Goal: Find specific page/section: Find specific page/section

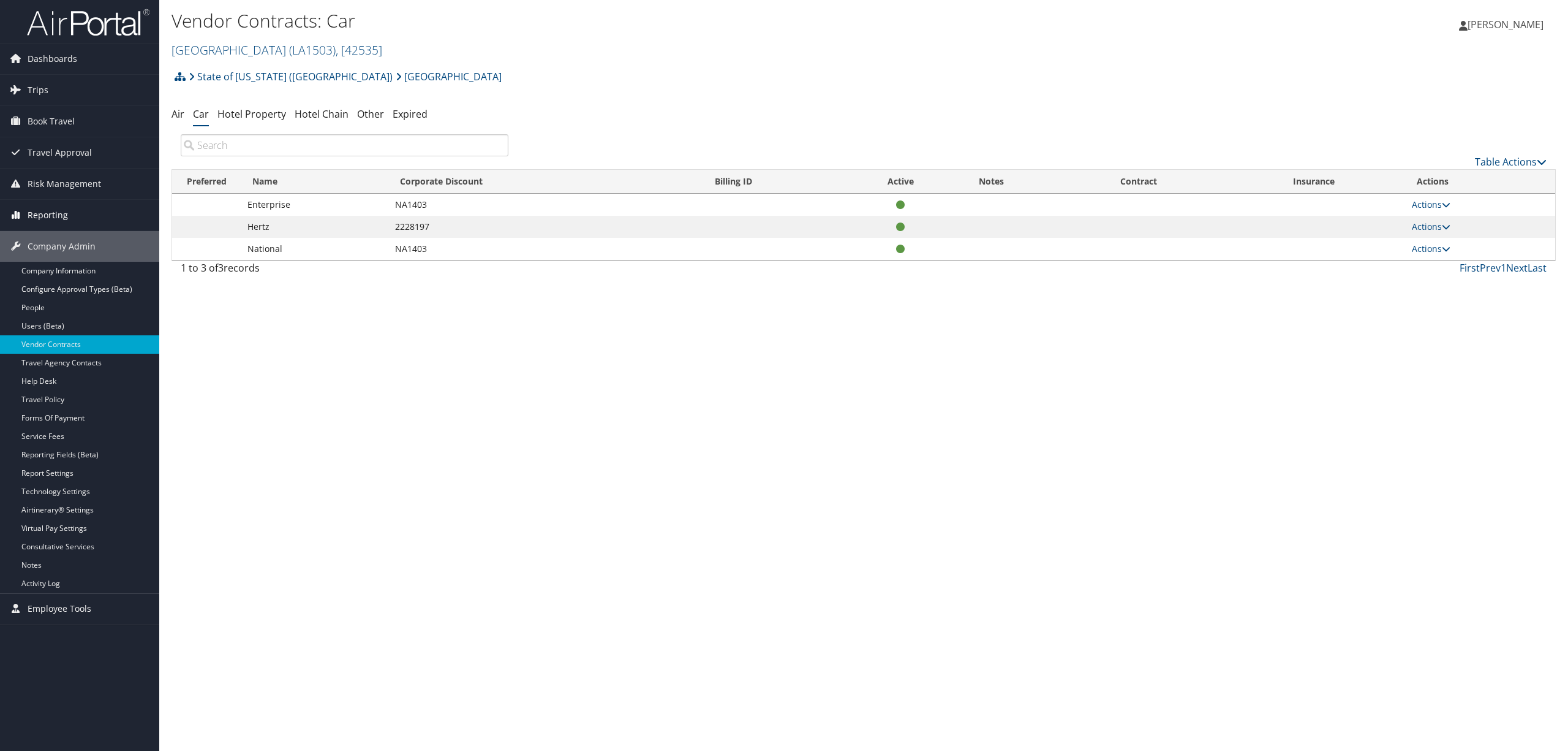
click at [59, 208] on span "Reporting" at bounding box center [47, 215] width 40 height 31
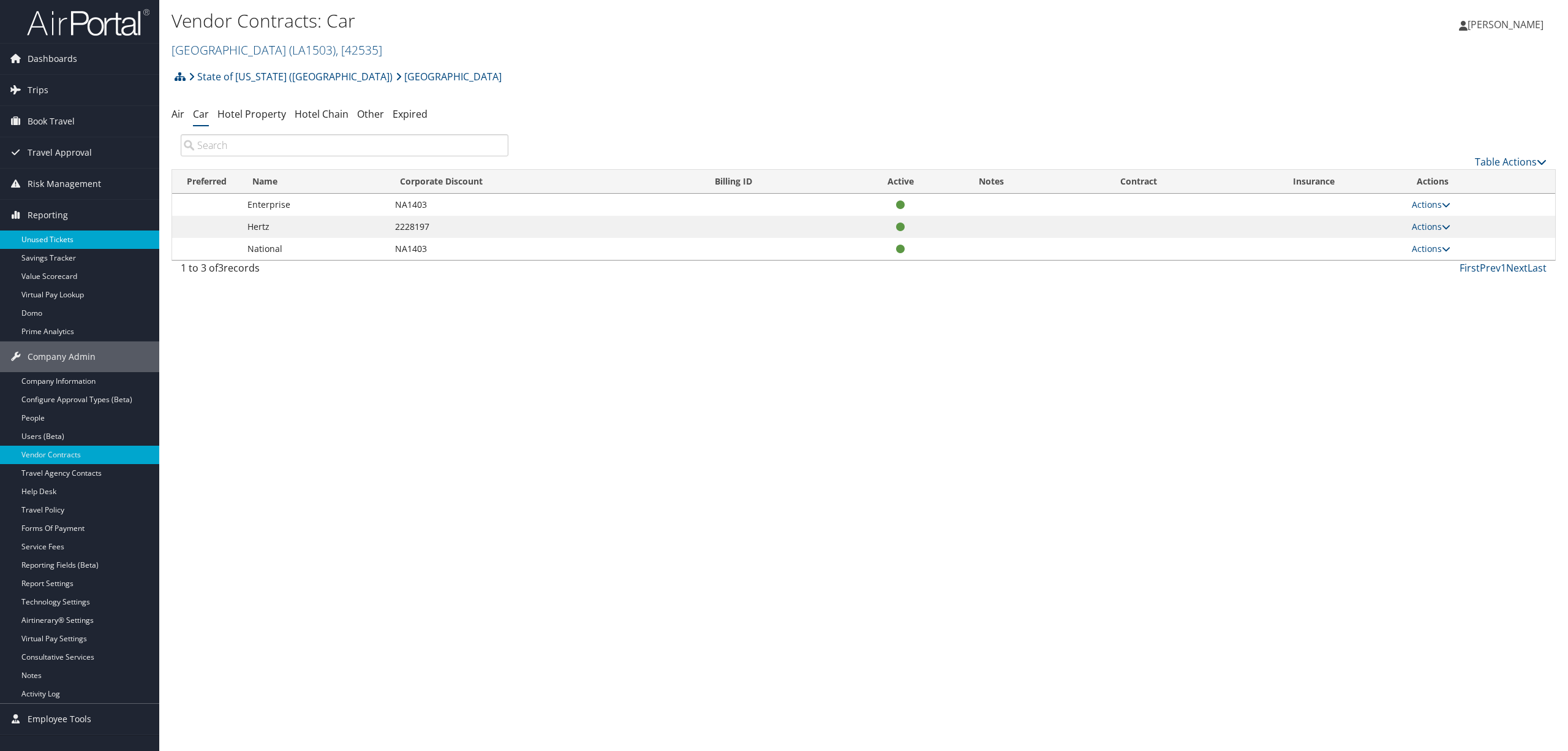
click at [50, 239] on link "Unused Tickets" at bounding box center [79, 239] width 159 height 19
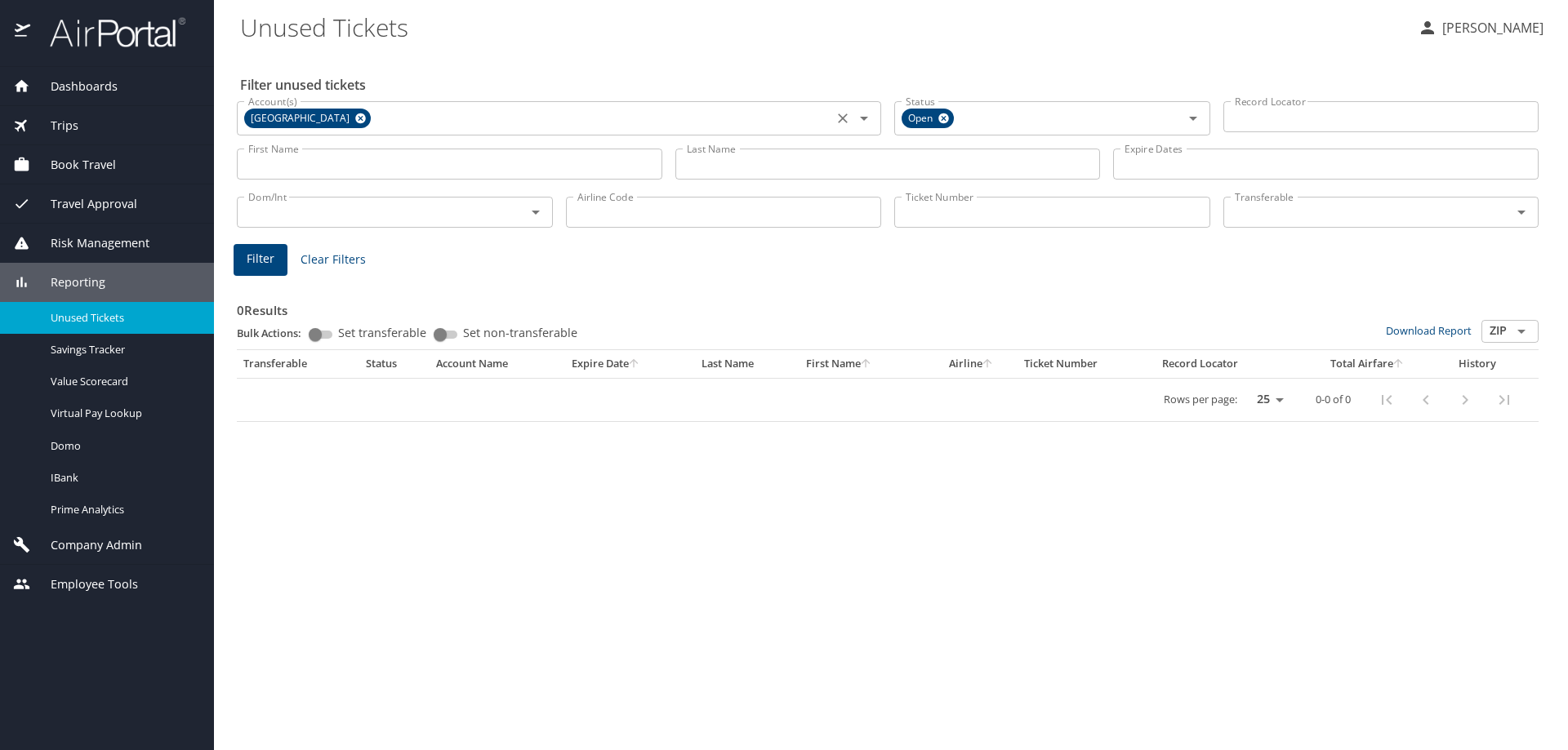
click at [366, 120] on icon at bounding box center [361, 119] width 10 height 10
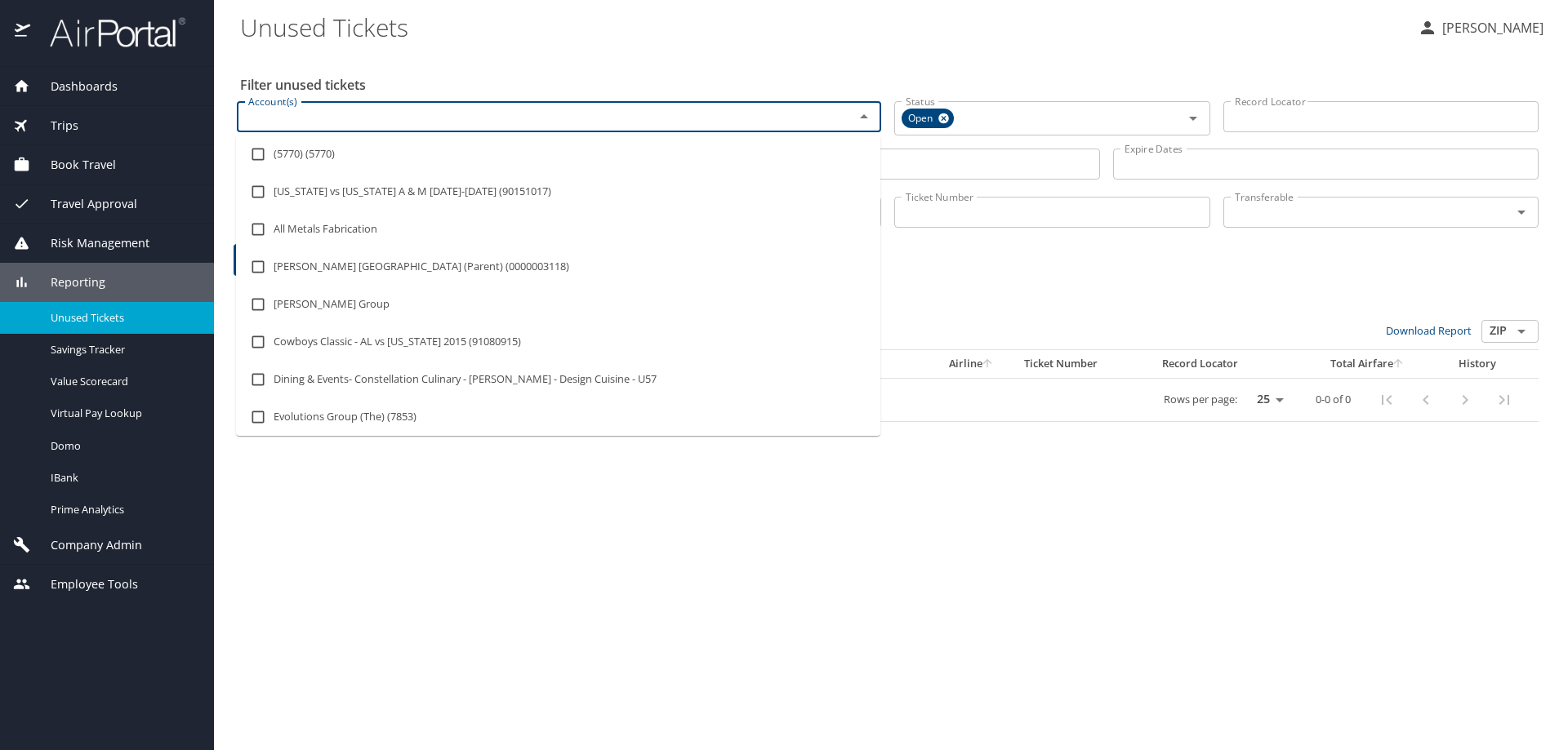
click at [407, 120] on input "Account(s)" at bounding box center [535, 116] width 586 height 21
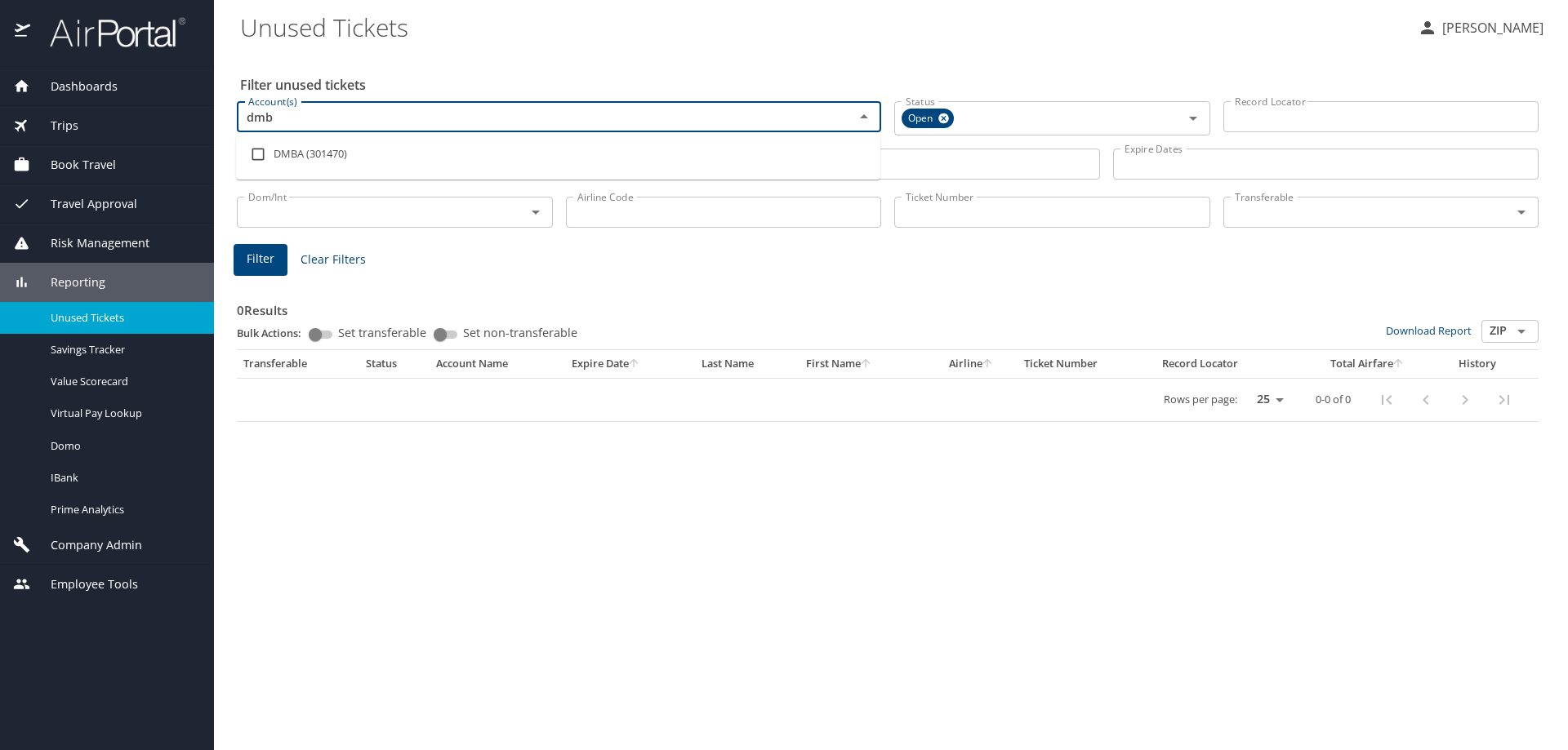
type input "dmba"
drag, startPoint x: 267, startPoint y: 152, endPoint x: 257, endPoint y: 176, distance: 26.0
click at [267, 154] on input "checkbox" at bounding box center [258, 154] width 31 height 31
checkbox input "true"
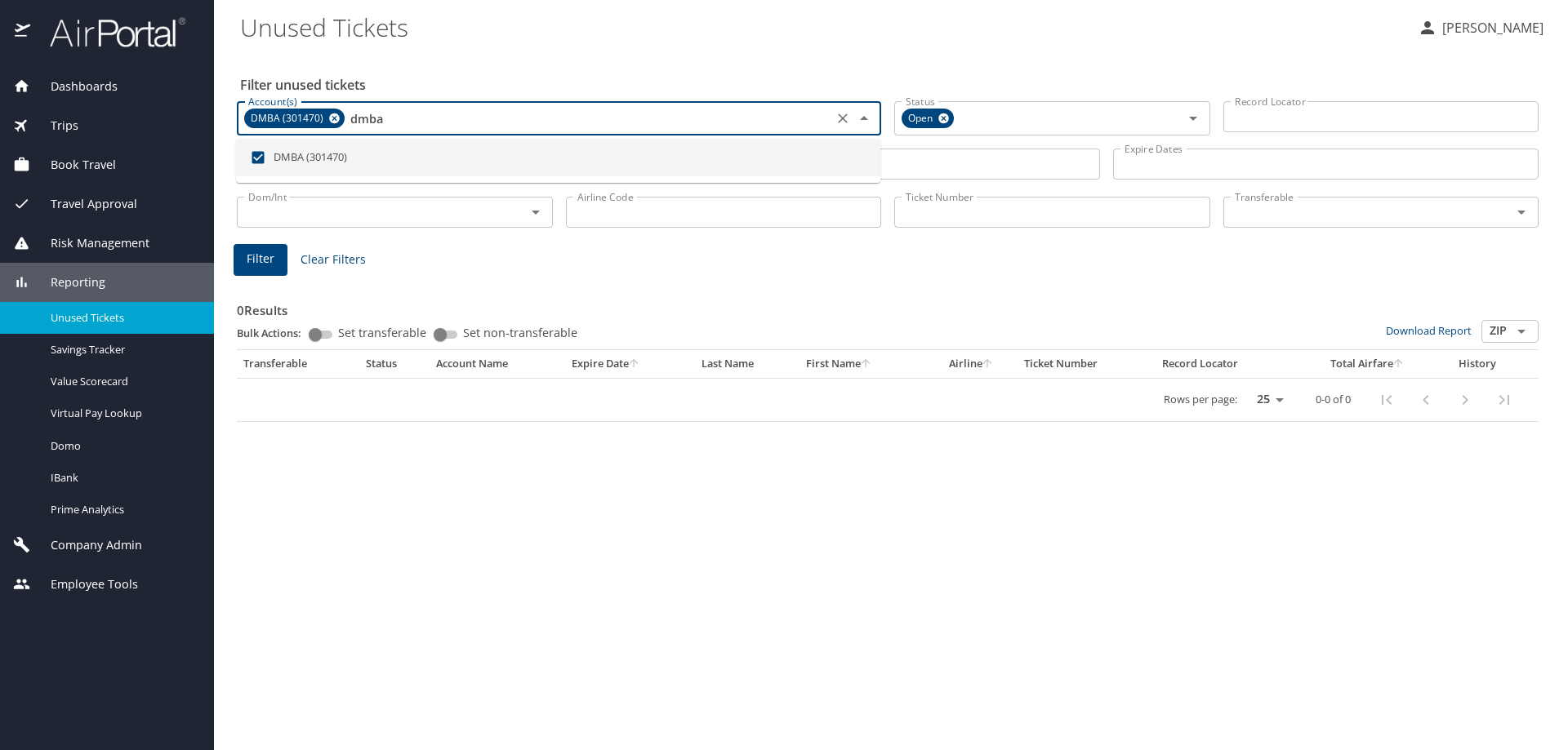
type input "dmba"
click at [250, 244] on button "Filter" at bounding box center [260, 260] width 54 height 32
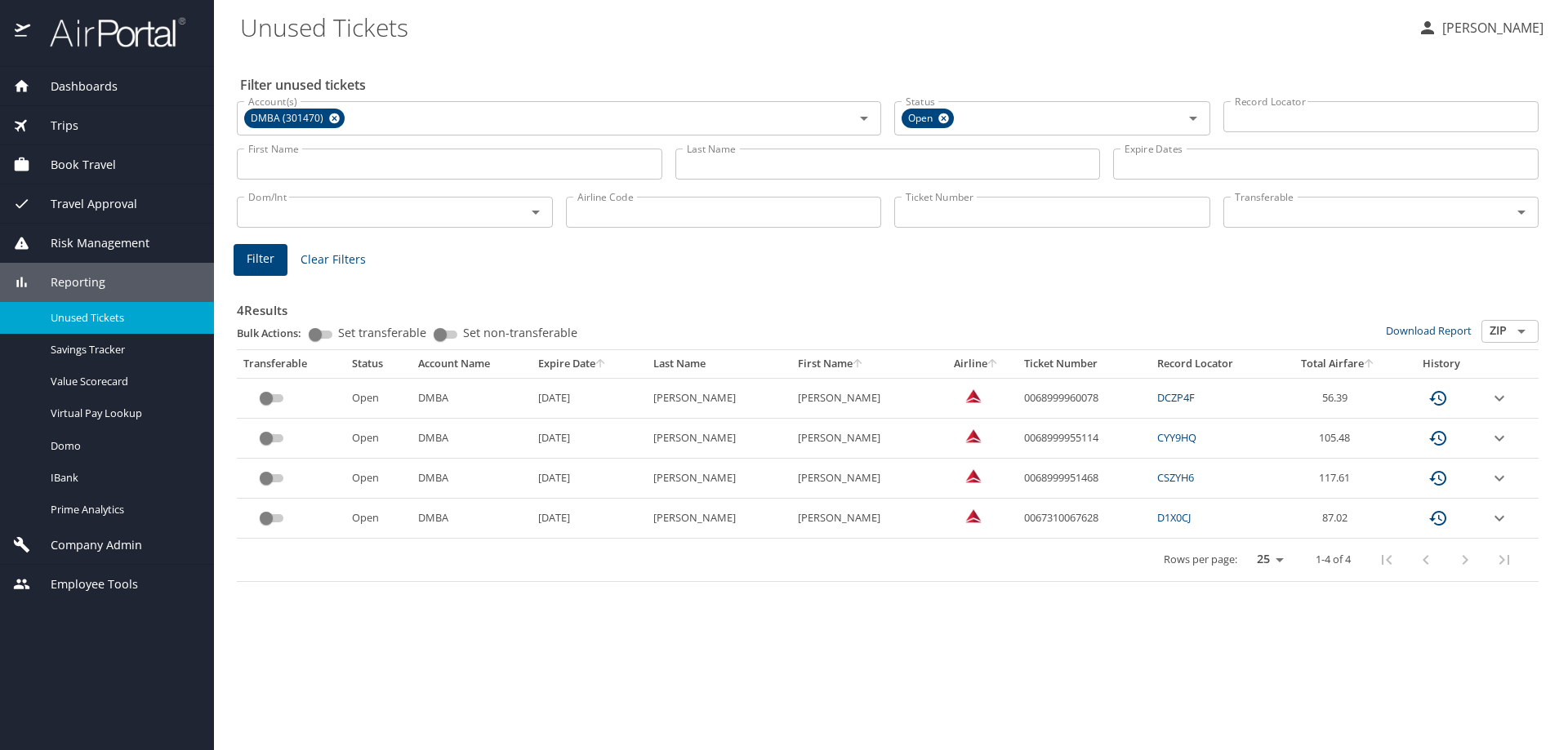
click at [135, 540] on span "Company Admin" at bounding box center [85, 545] width 112 height 18
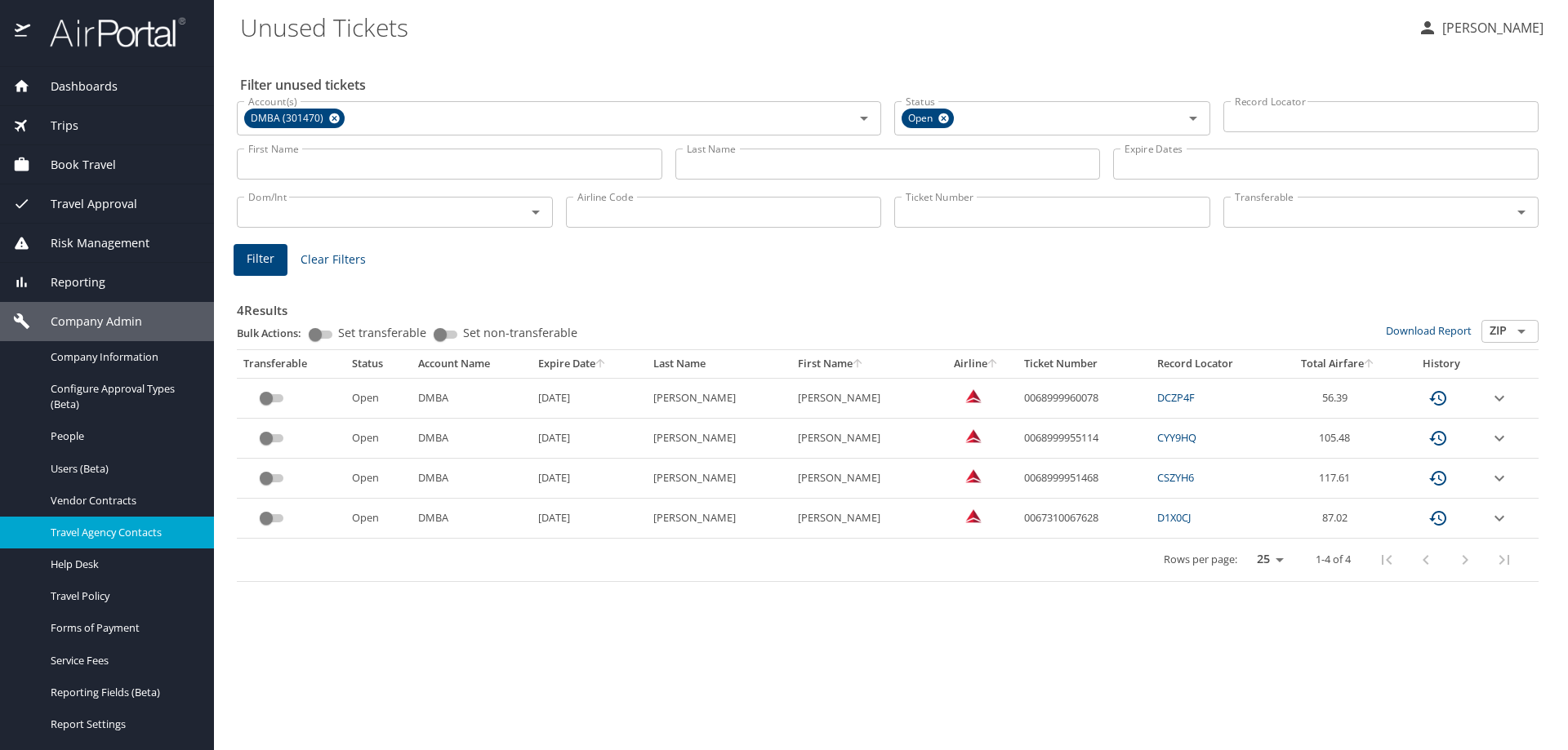
click at [142, 528] on span "Travel Agency Contacts" at bounding box center [122, 532] width 144 height 15
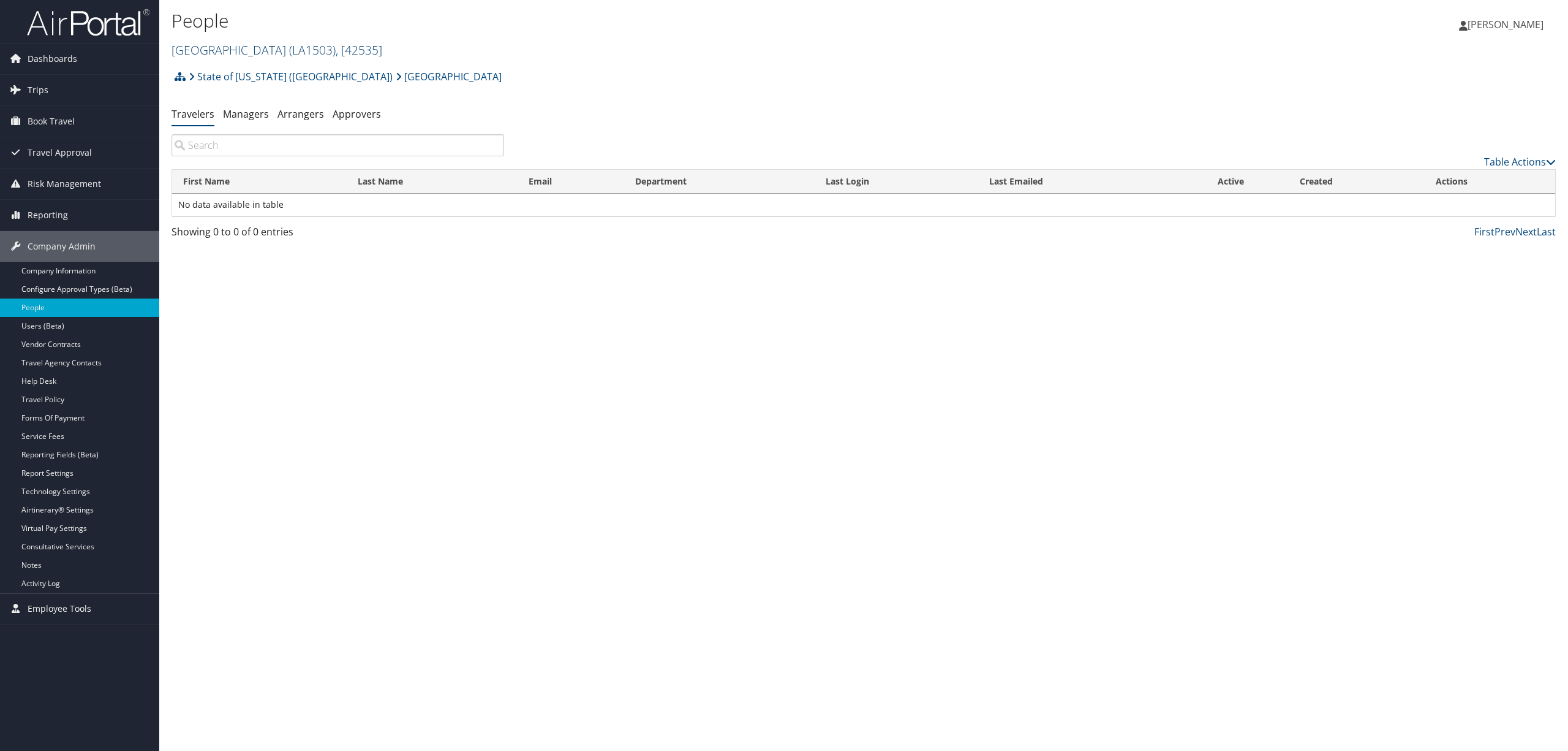
click at [329, 49] on link "LA SPECIAL EDUCATION CENTER ( LA1503 ) , [ 42535 ]" at bounding box center [277, 50] width 211 height 17
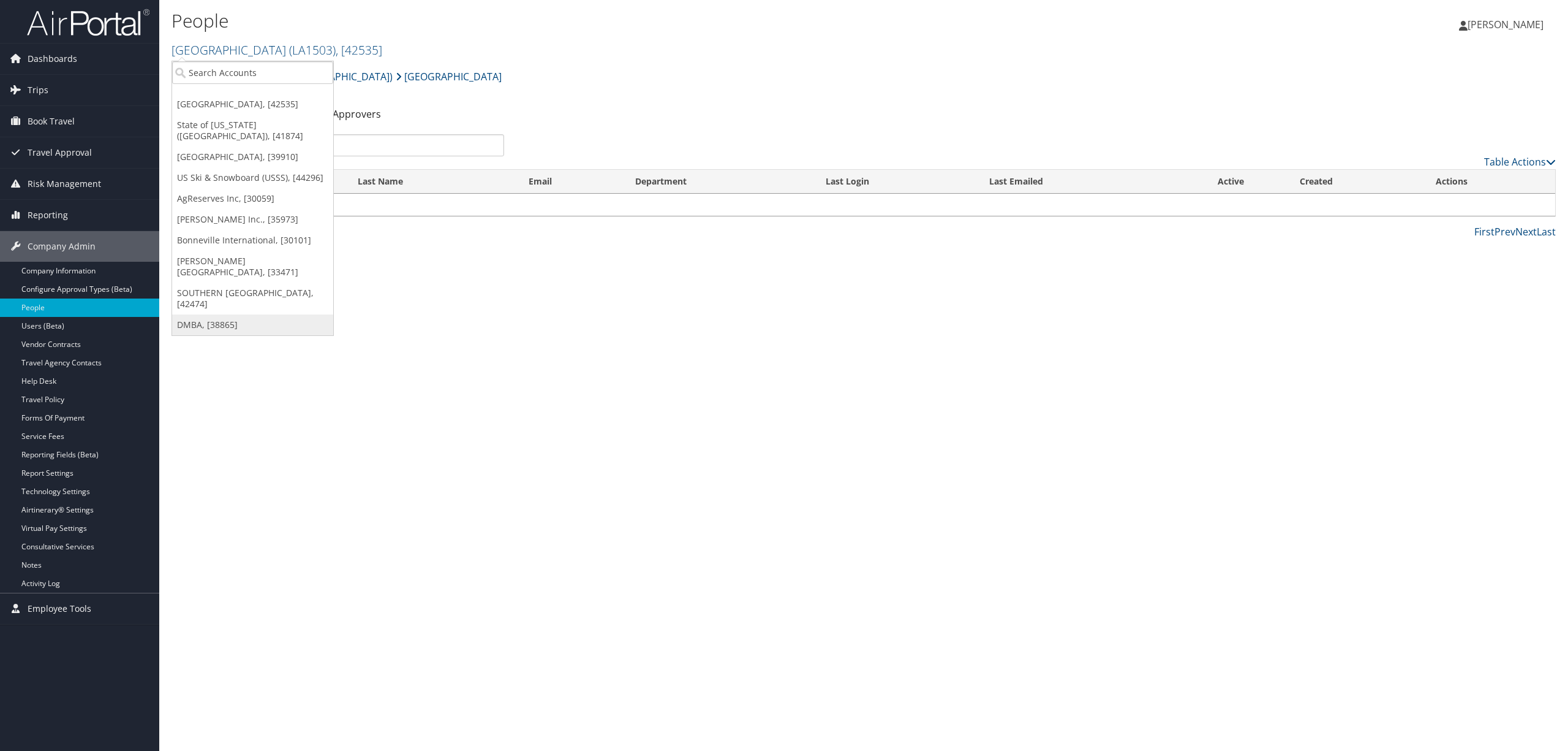
click at [234, 324] on link "DMBA, [38865]" at bounding box center [253, 325] width 161 height 21
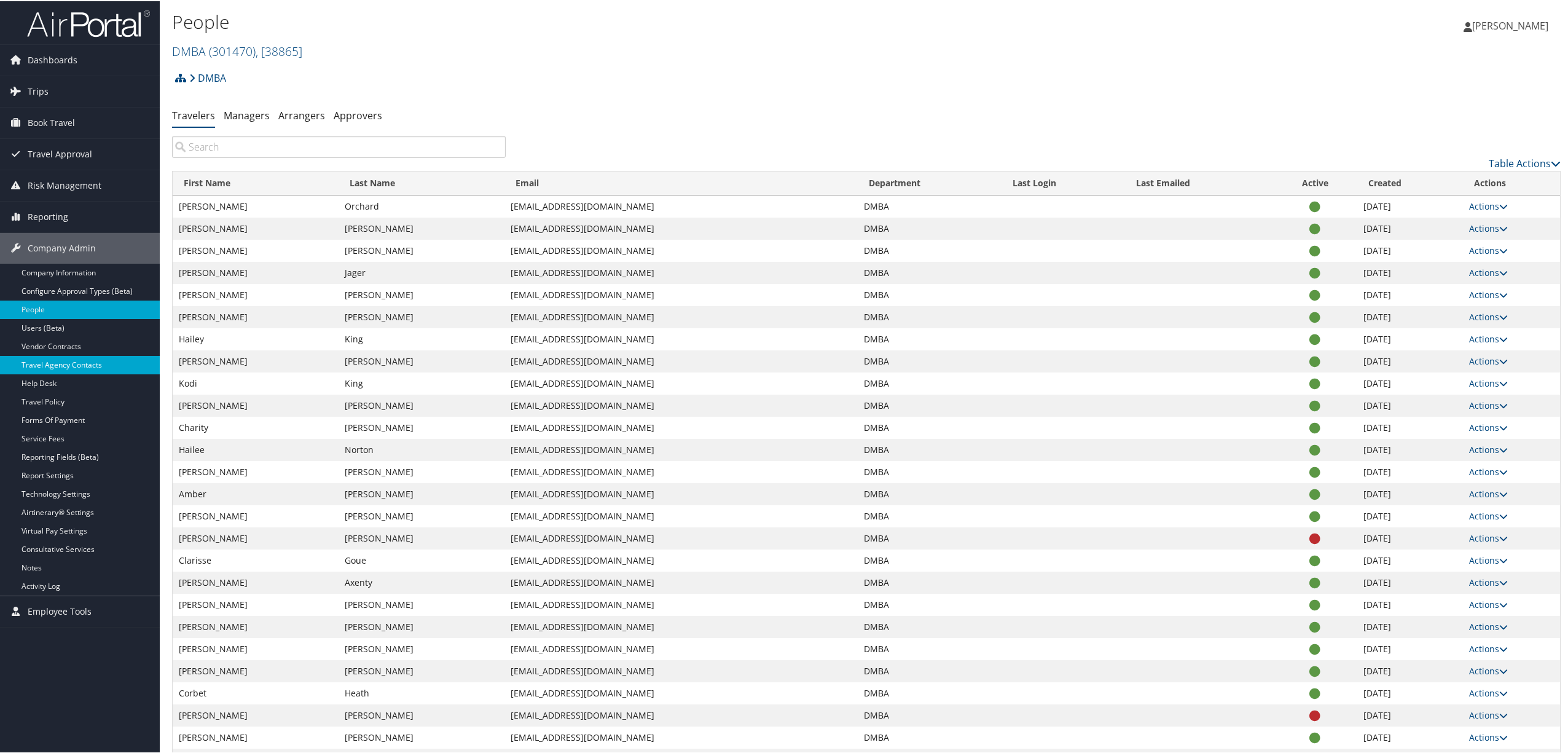
click at [94, 363] on link "Travel Agency Contacts" at bounding box center [80, 363] width 160 height 19
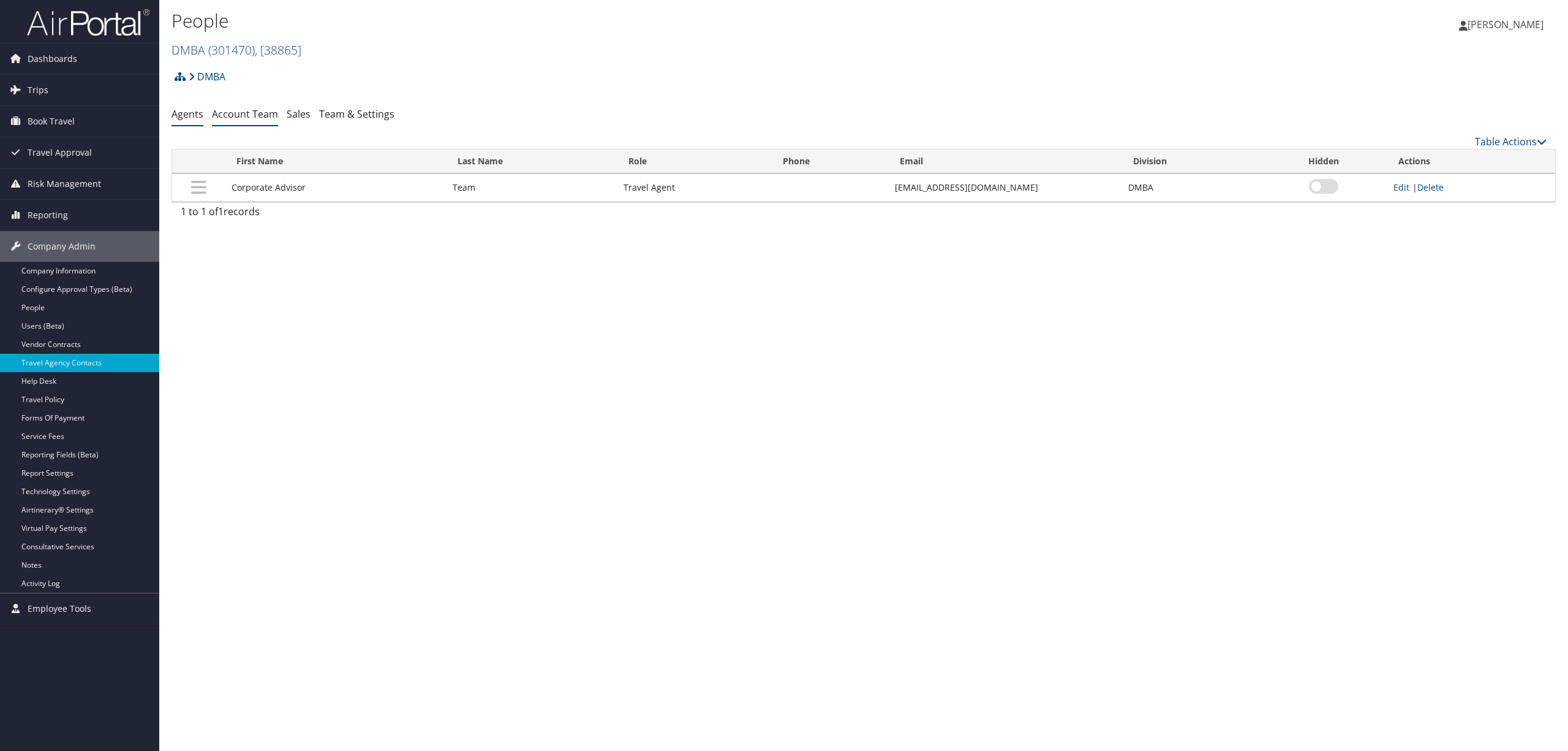
click at [242, 108] on link "Account Team" at bounding box center [245, 114] width 66 height 13
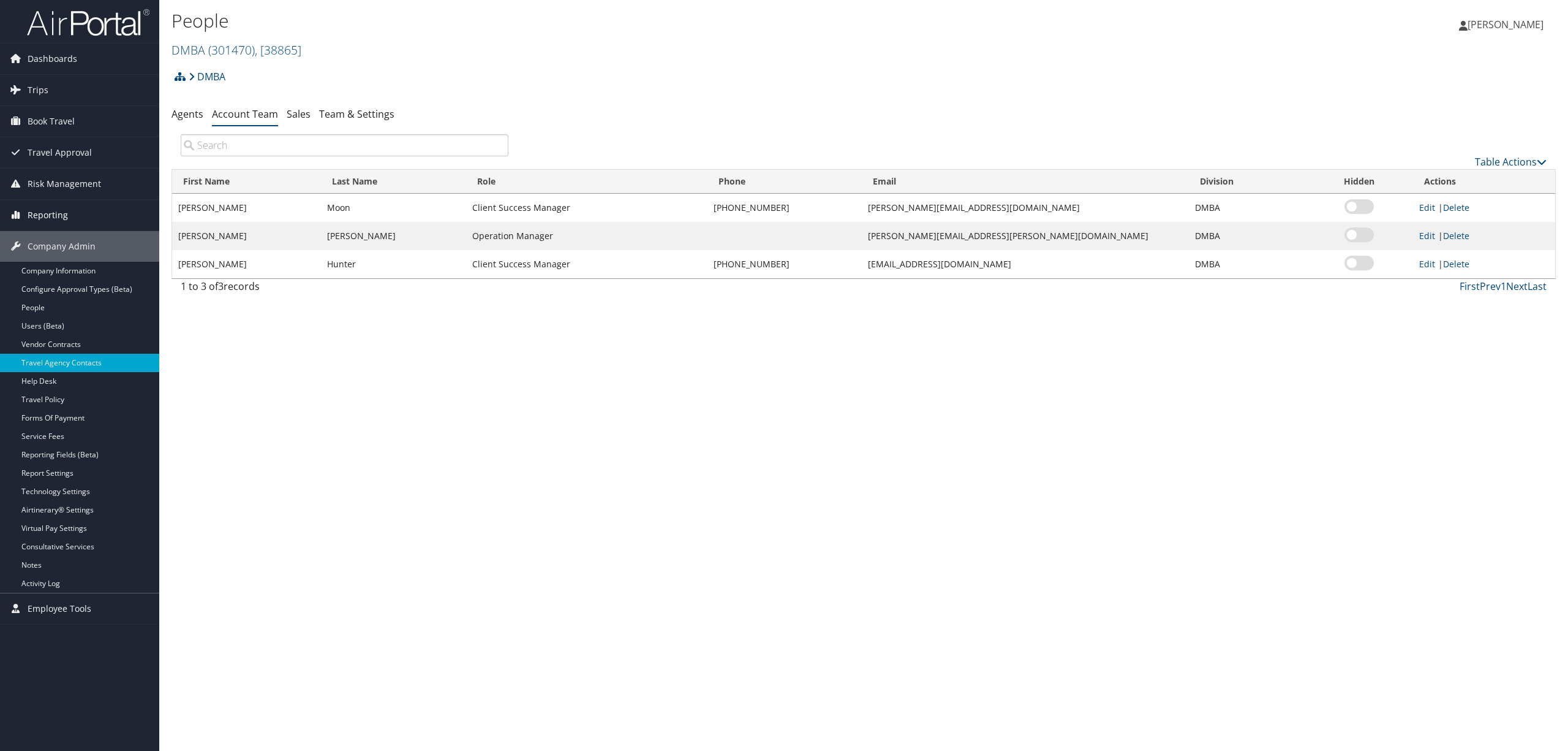
click at [58, 218] on span "Reporting" at bounding box center [47, 215] width 40 height 31
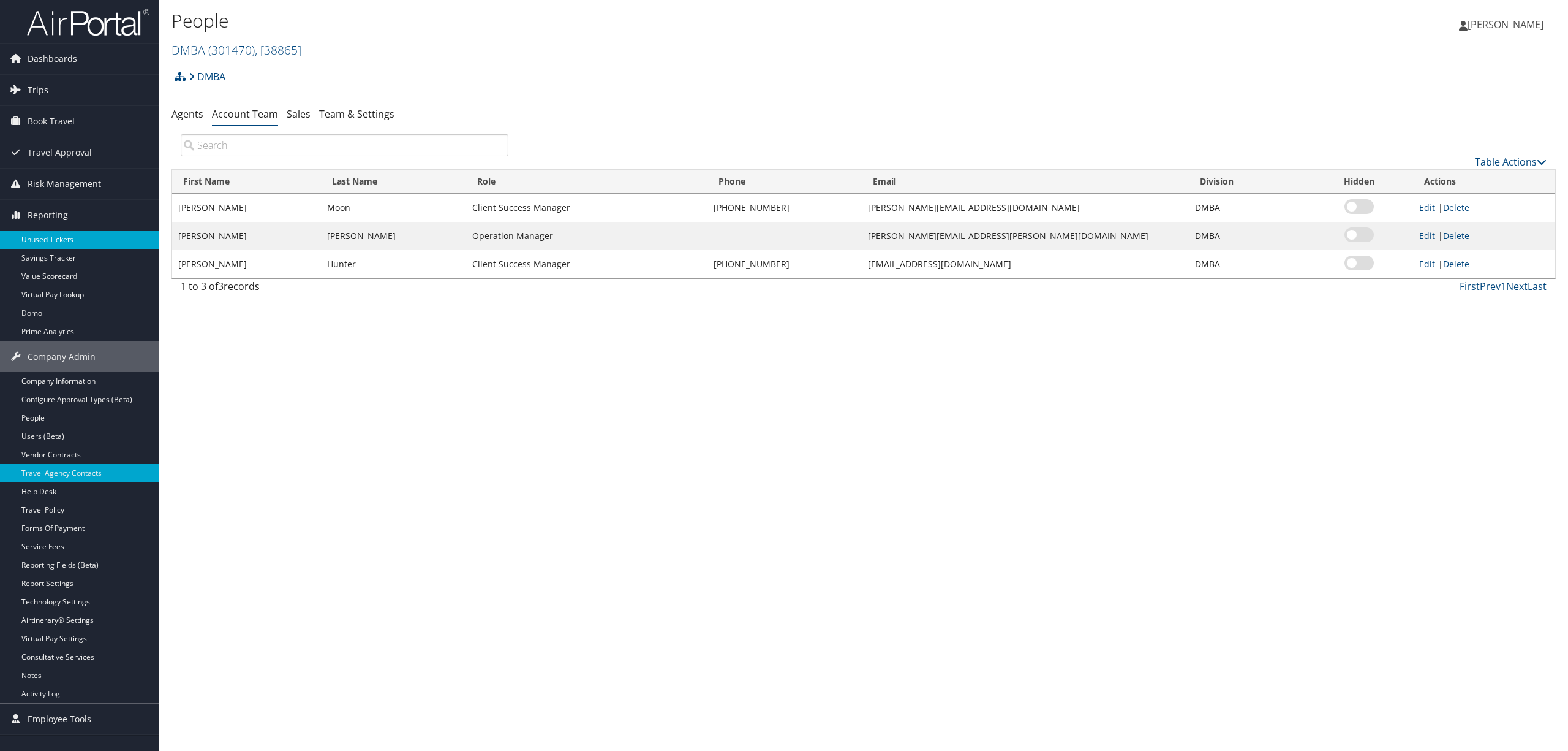
click at [62, 234] on link "Unused Tickets" at bounding box center [79, 239] width 159 height 19
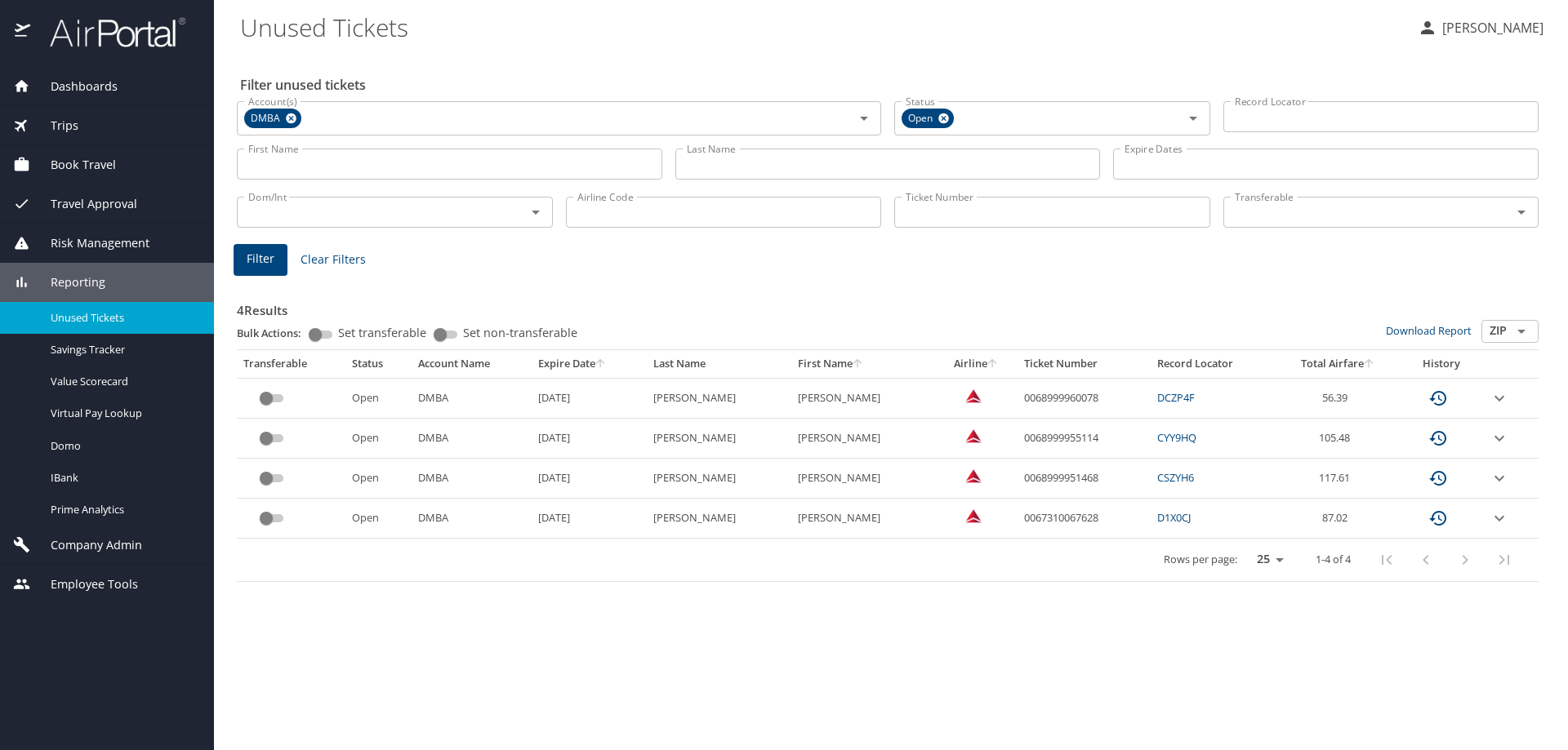
click at [83, 120] on div "Trips" at bounding box center [107, 126] width 188 height 18
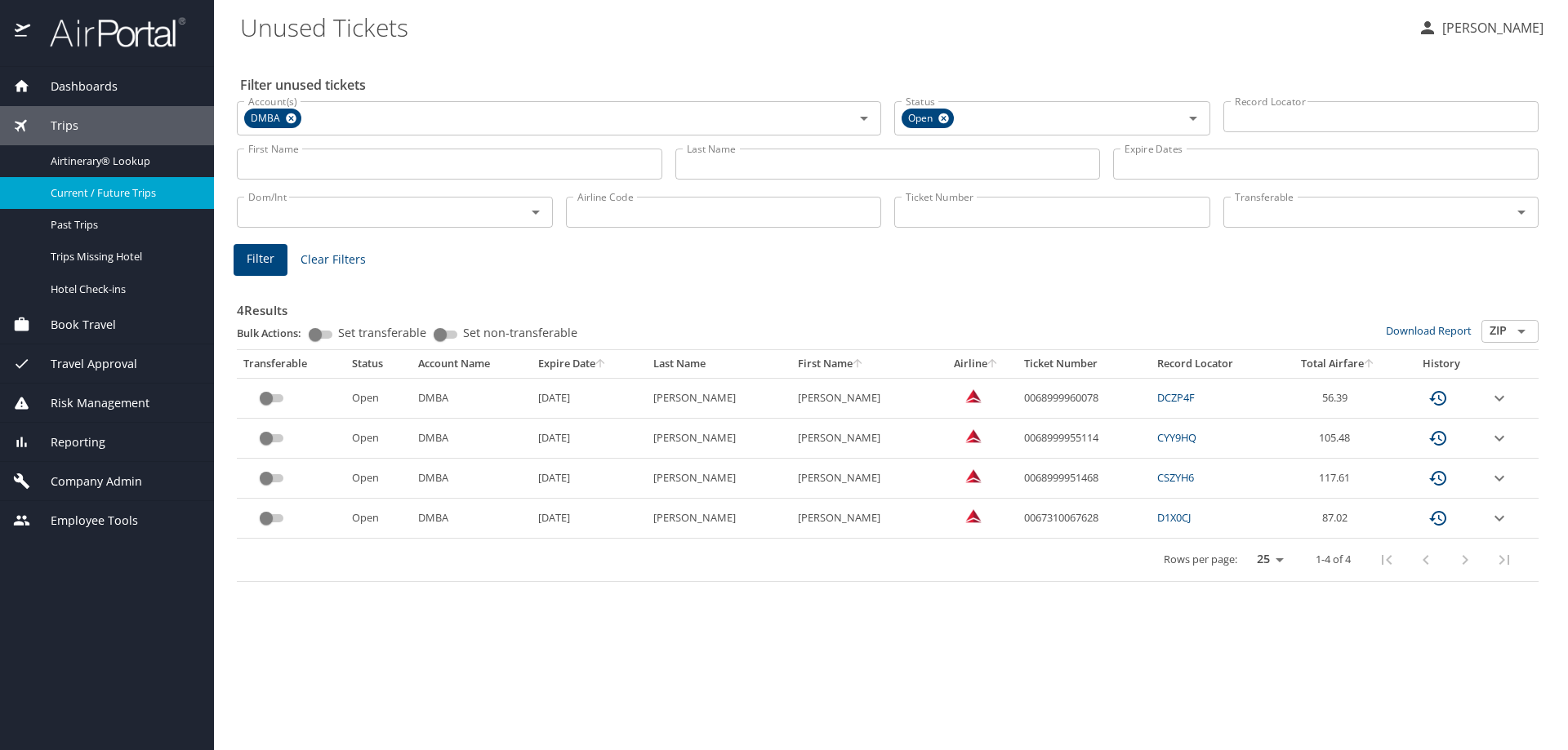
click at [98, 181] on link "Current / Future Trips" at bounding box center [107, 192] width 214 height 32
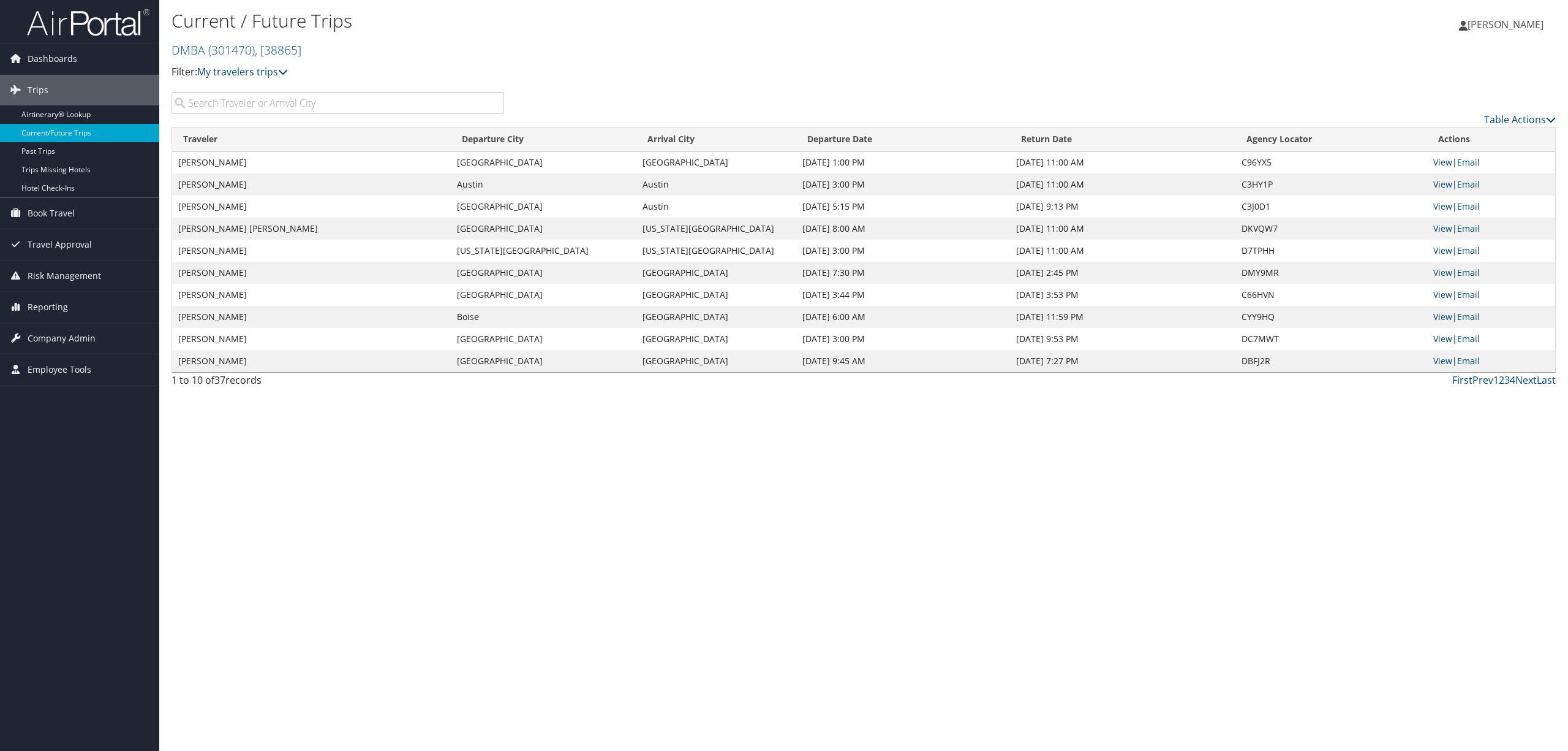
click at [370, 103] on input "search" at bounding box center [338, 103] width 333 height 22
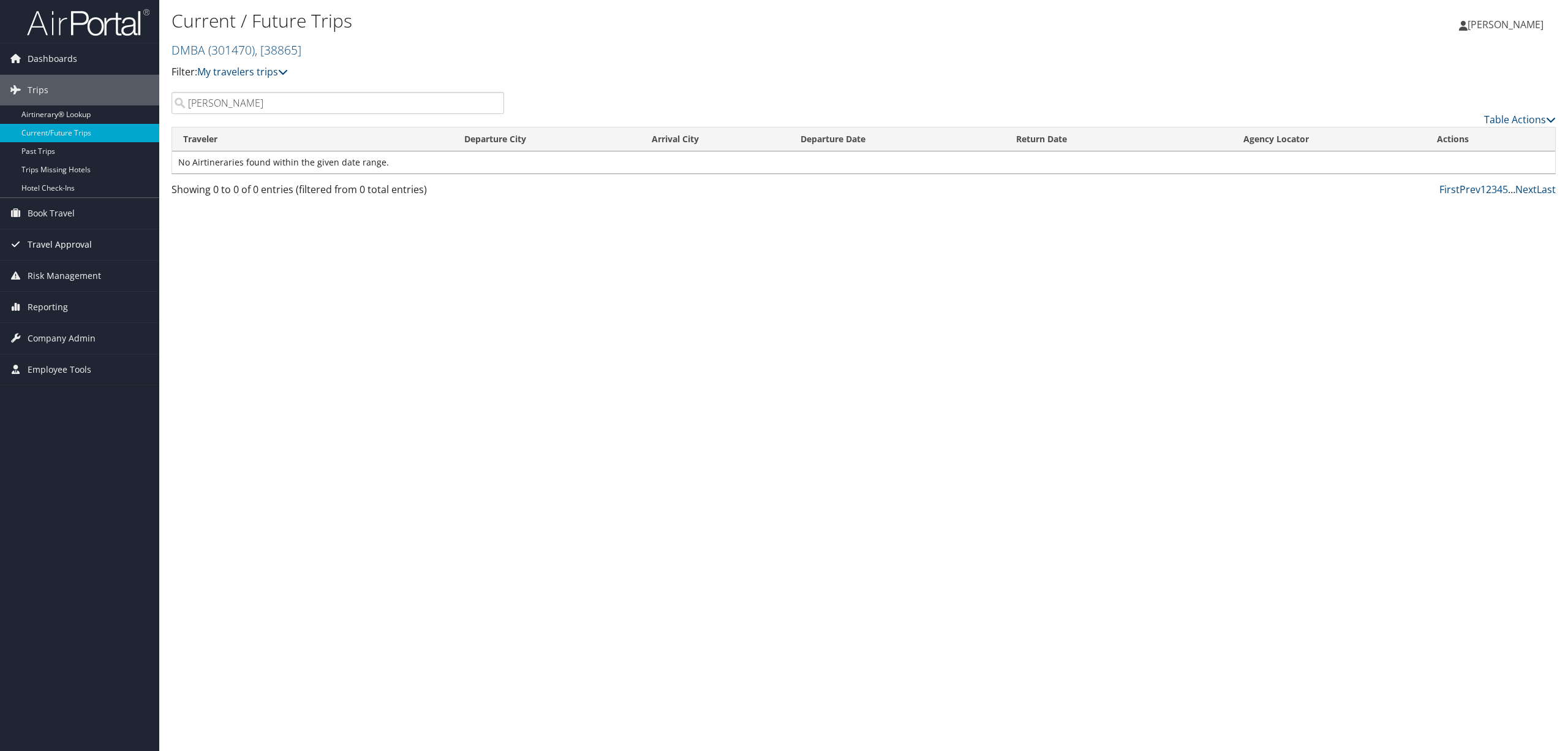
type input "[PERSON_NAME]"
click at [82, 337] on span "Company Admin" at bounding box center [62, 339] width 68 height 31
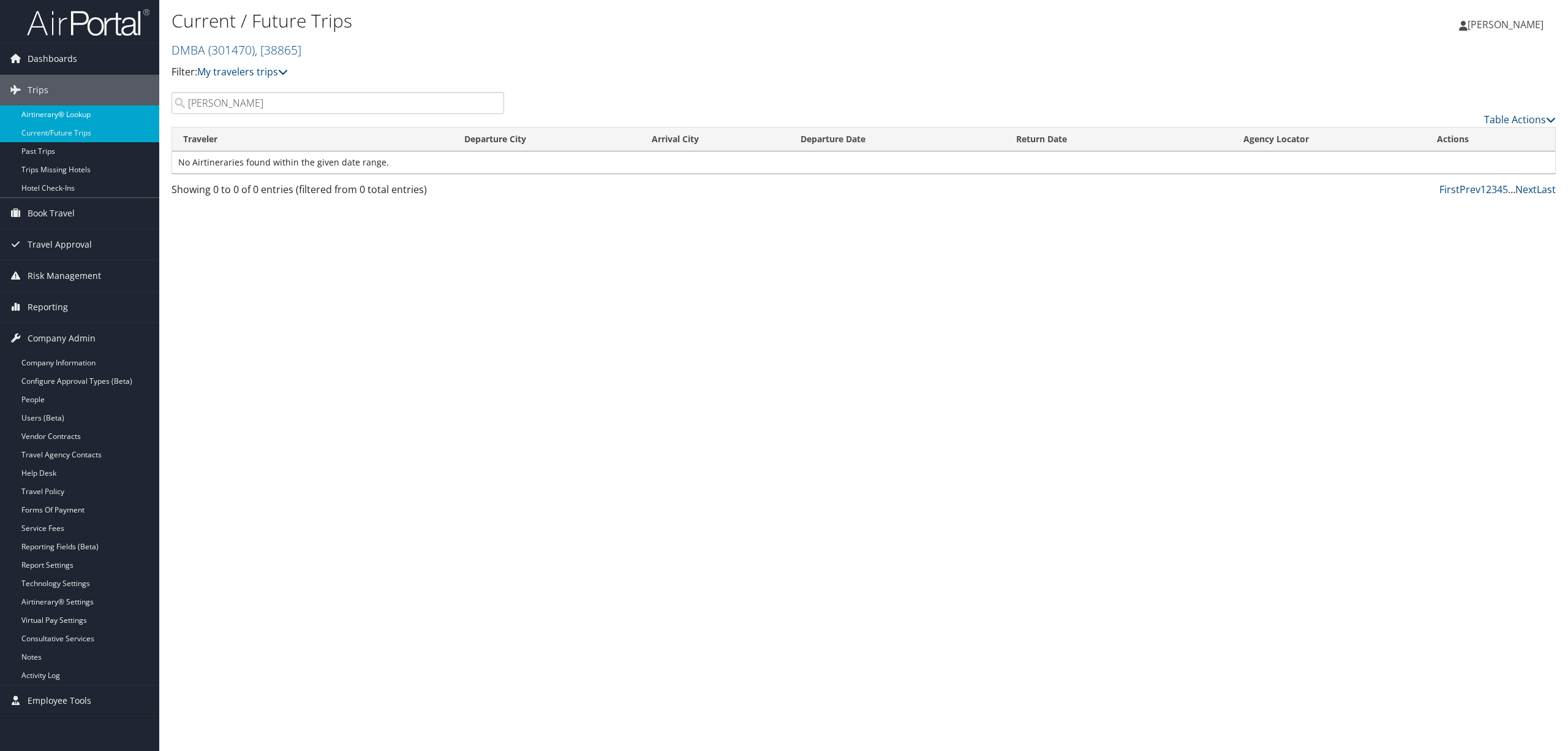
click at [47, 109] on link "Airtinerary® Lookup" at bounding box center [79, 114] width 159 height 19
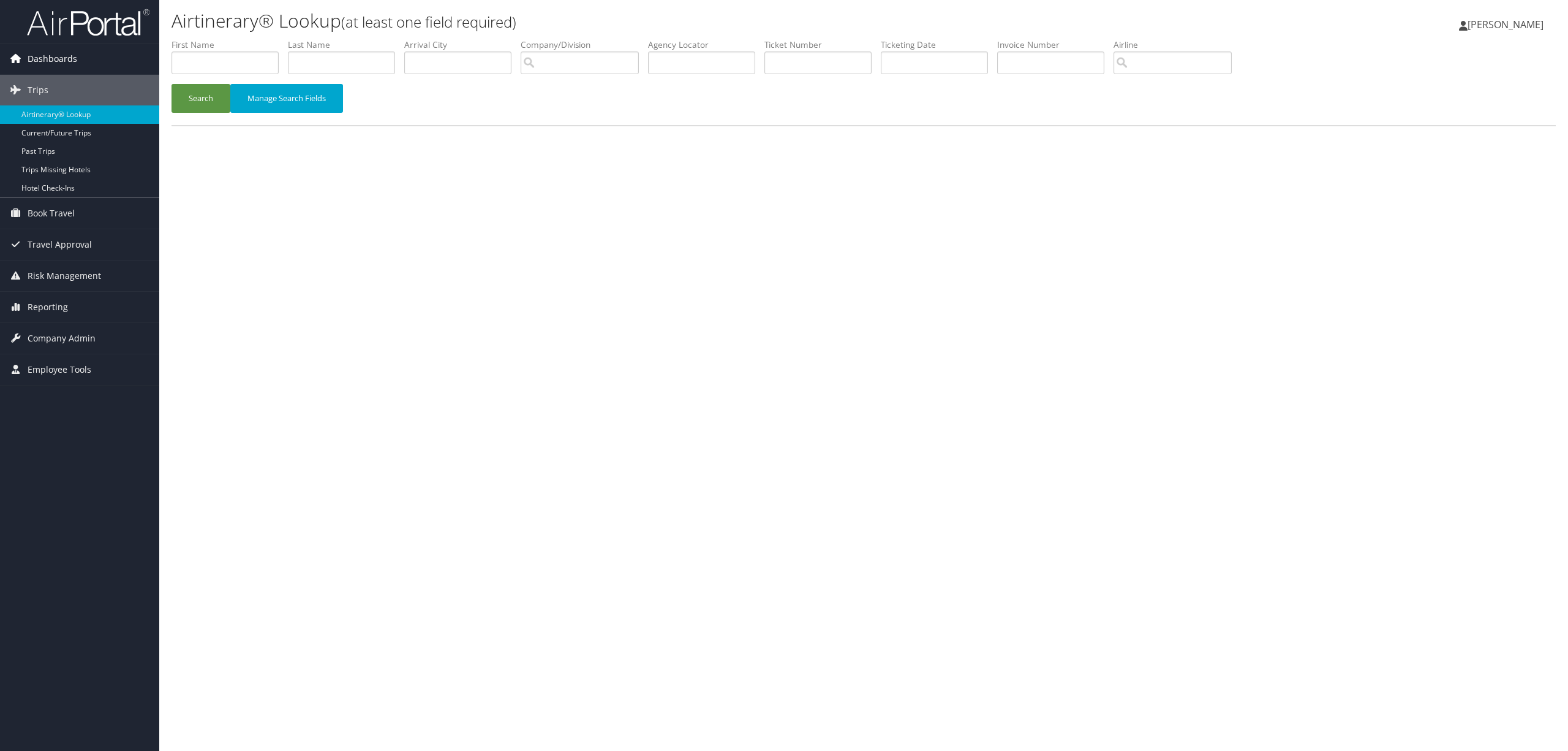
click at [31, 53] on span "Dashboards" at bounding box center [52, 59] width 49 height 31
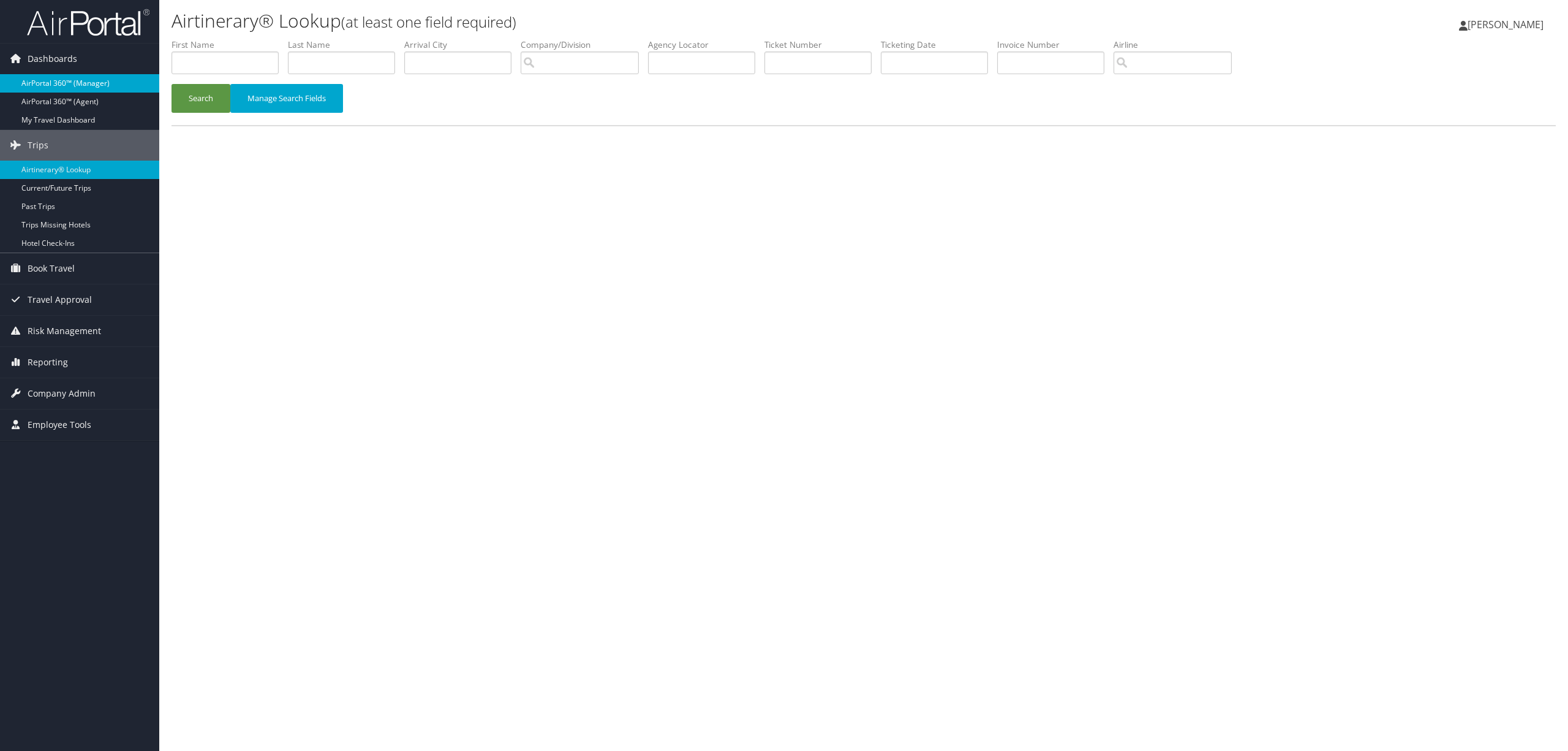
click at [40, 81] on link "AirPortal 360™ (Manager)" at bounding box center [79, 83] width 159 height 19
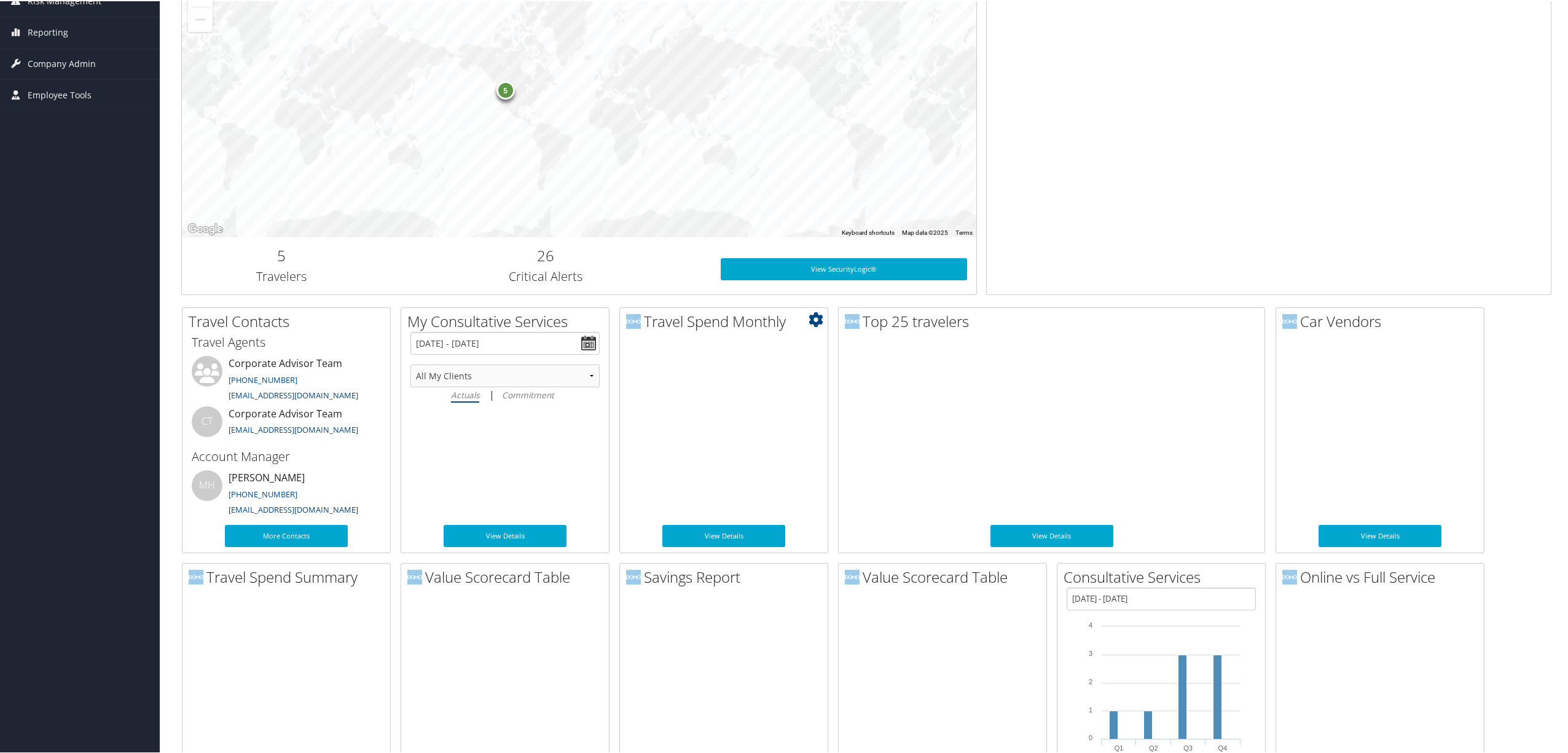
scroll to position [327, 0]
